Goal: Check status: Check status

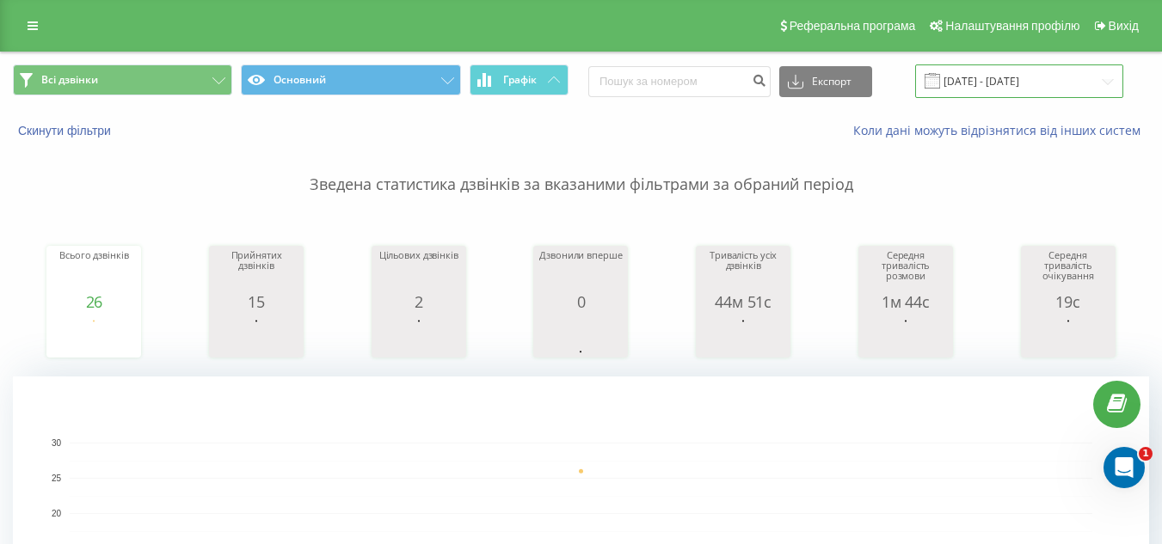
click at [1005, 78] on input "[DATE] - [DATE]" at bounding box center [1019, 82] width 208 height 34
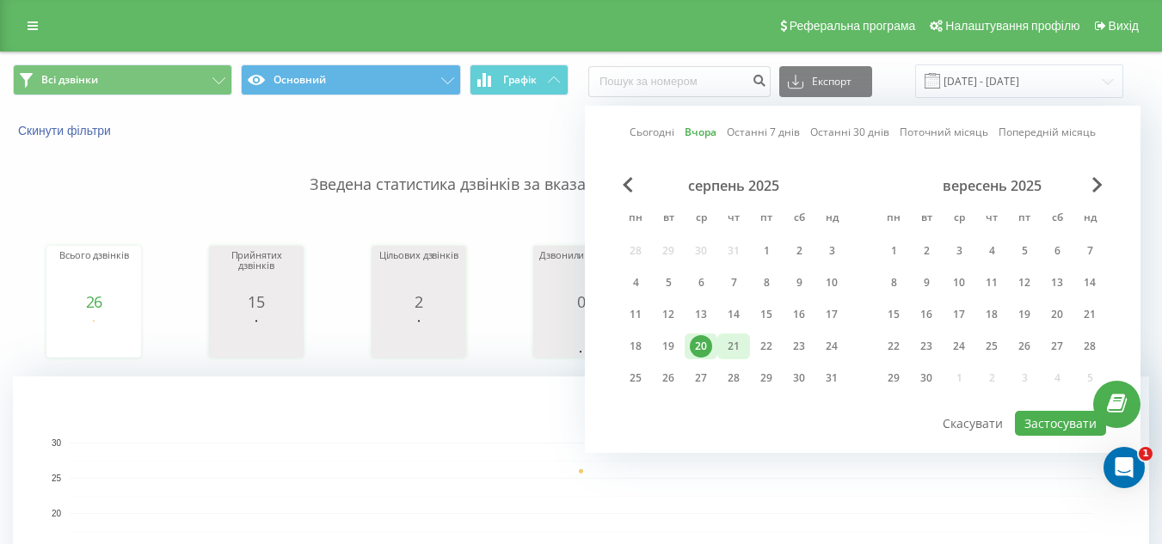
click at [728, 354] on div "21" at bounding box center [733, 346] width 22 height 22
click at [1045, 427] on button "Застосувати" at bounding box center [1060, 423] width 91 height 25
type input "[DATE] - [DATE]"
